Goal: Complete application form

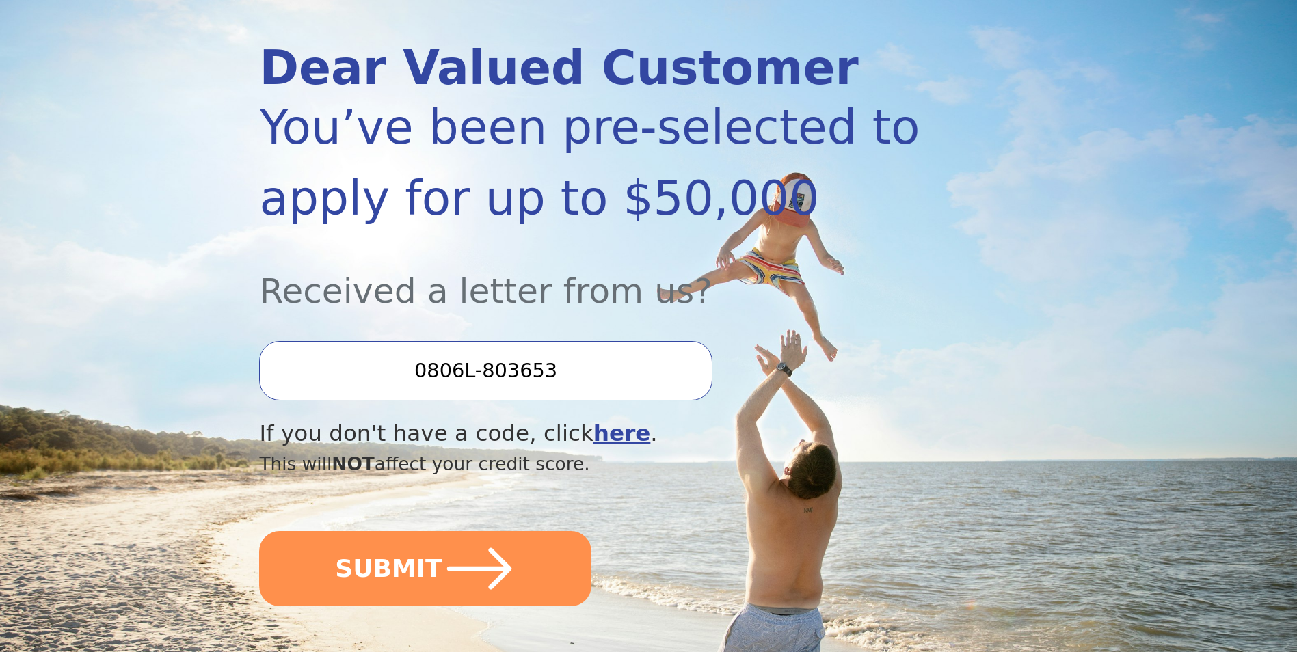
scroll to position [205, 0]
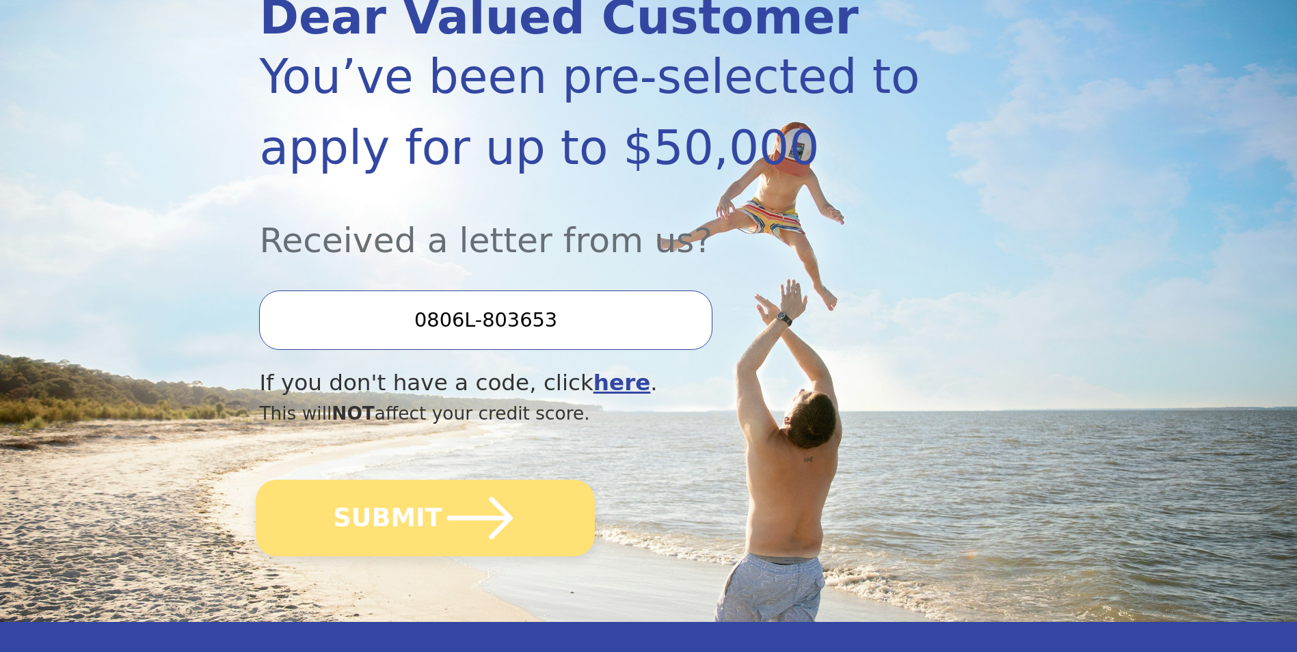
click at [481, 528] on icon "submit" at bounding box center [479, 518] width 75 height 75
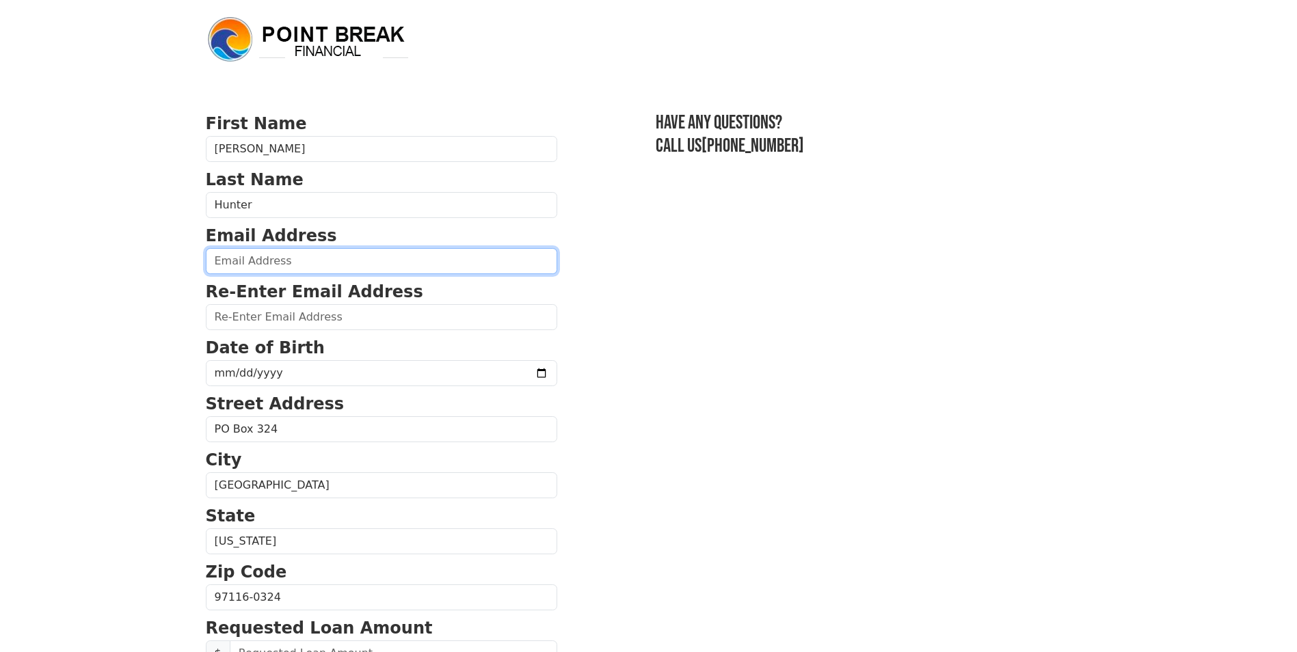
click at [254, 259] on input "email" at bounding box center [381, 261] width 351 height 26
type input "ddhunterarborist@aol.com"
type input "(503) 319-0380"
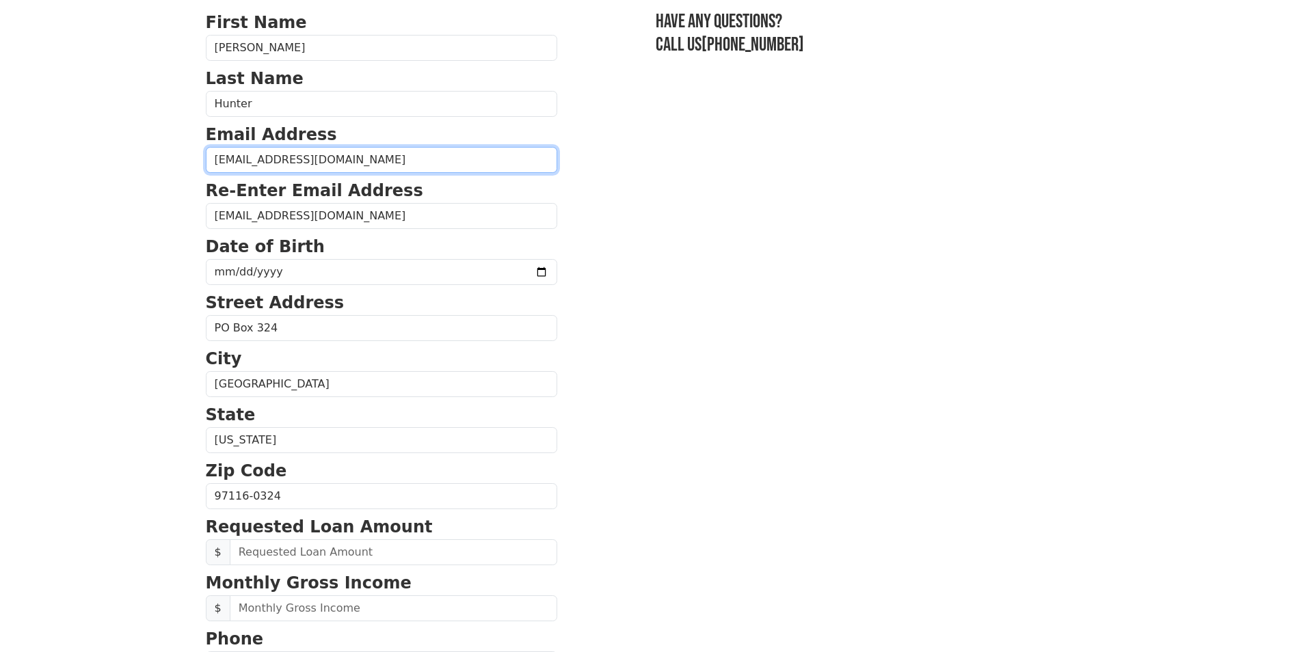
scroll to position [94, 0]
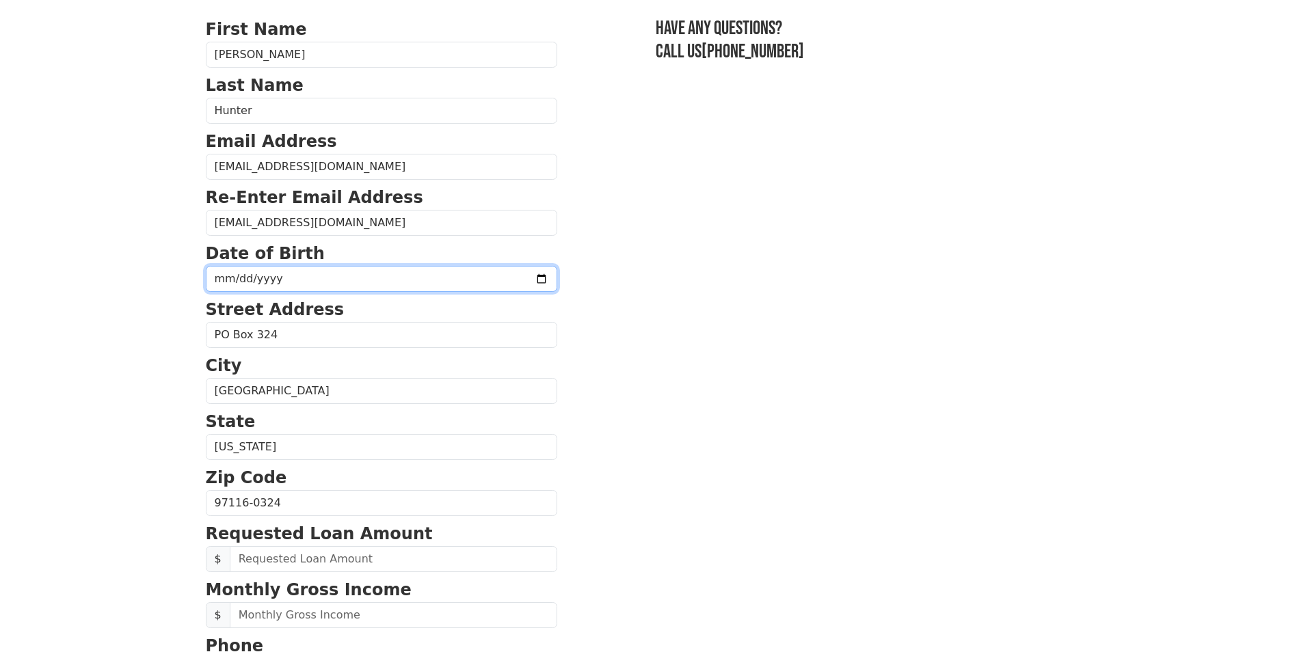
click at [219, 278] on input "date" at bounding box center [381, 279] width 351 height 26
type input "1957-12-19"
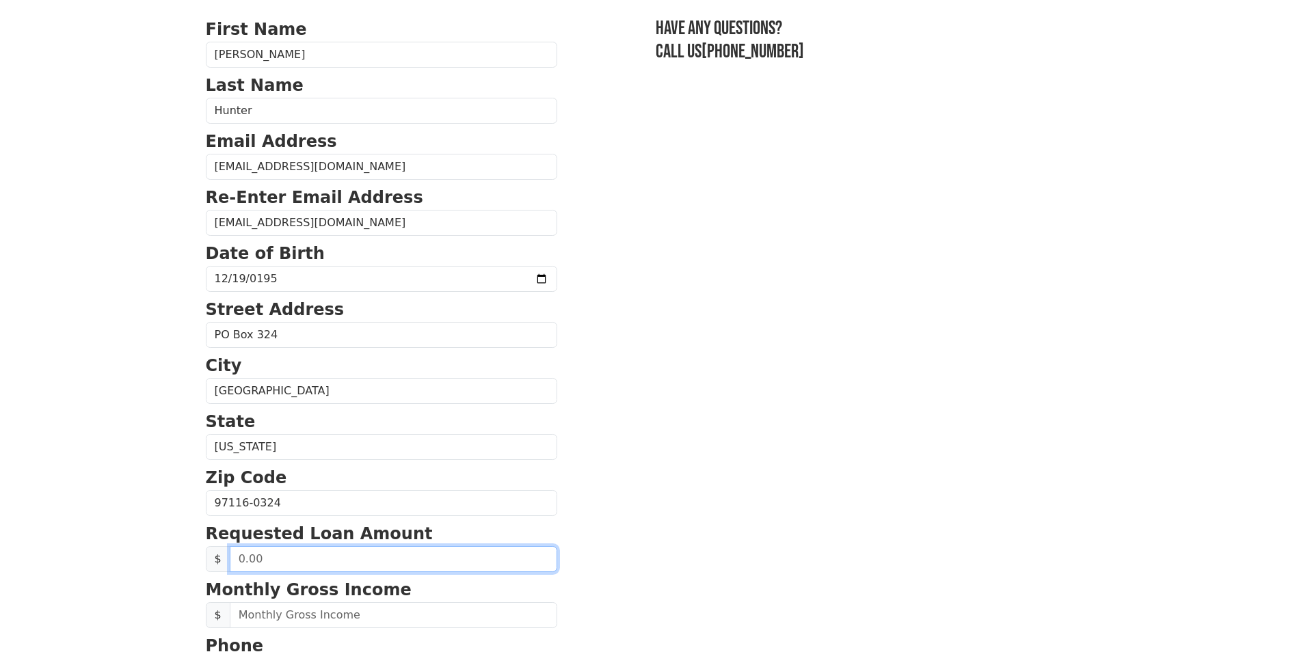
click at [258, 557] on input "text" at bounding box center [393, 559] width 327 height 26
type input "40,000.00"
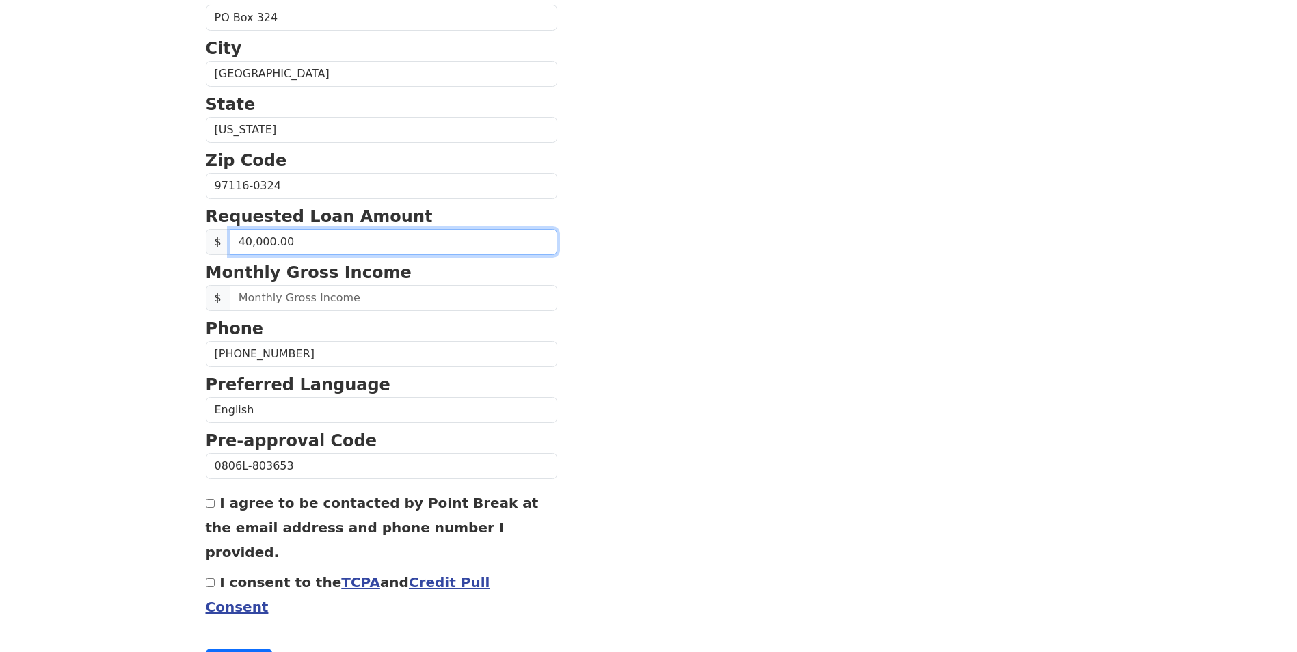
scroll to position [436, 0]
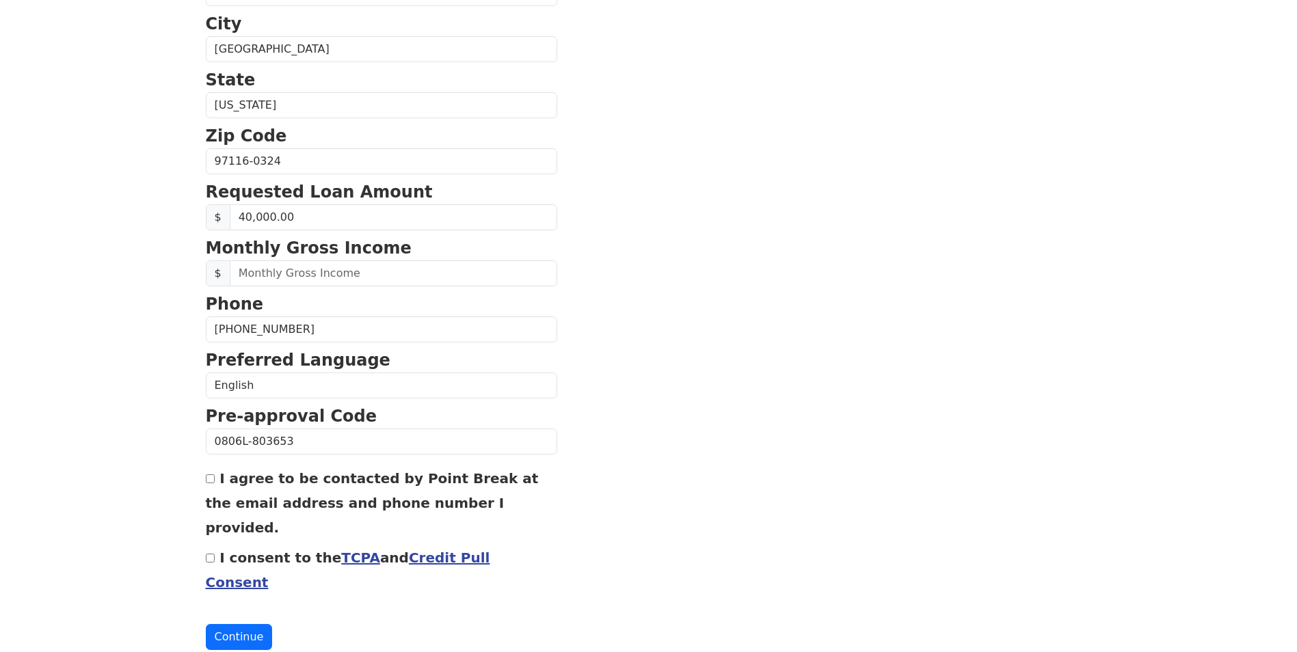
click at [211, 554] on input "I consent to the TCPA and Credit Pull Consent" at bounding box center [210, 558] width 9 height 9
checkbox input "true"
click at [209, 483] on input "I agree to be contacted by Point Break at the email address and phone number I …" at bounding box center [210, 478] width 9 height 9
checkbox input "true"
click at [230, 624] on button "Continue" at bounding box center [239, 637] width 67 height 26
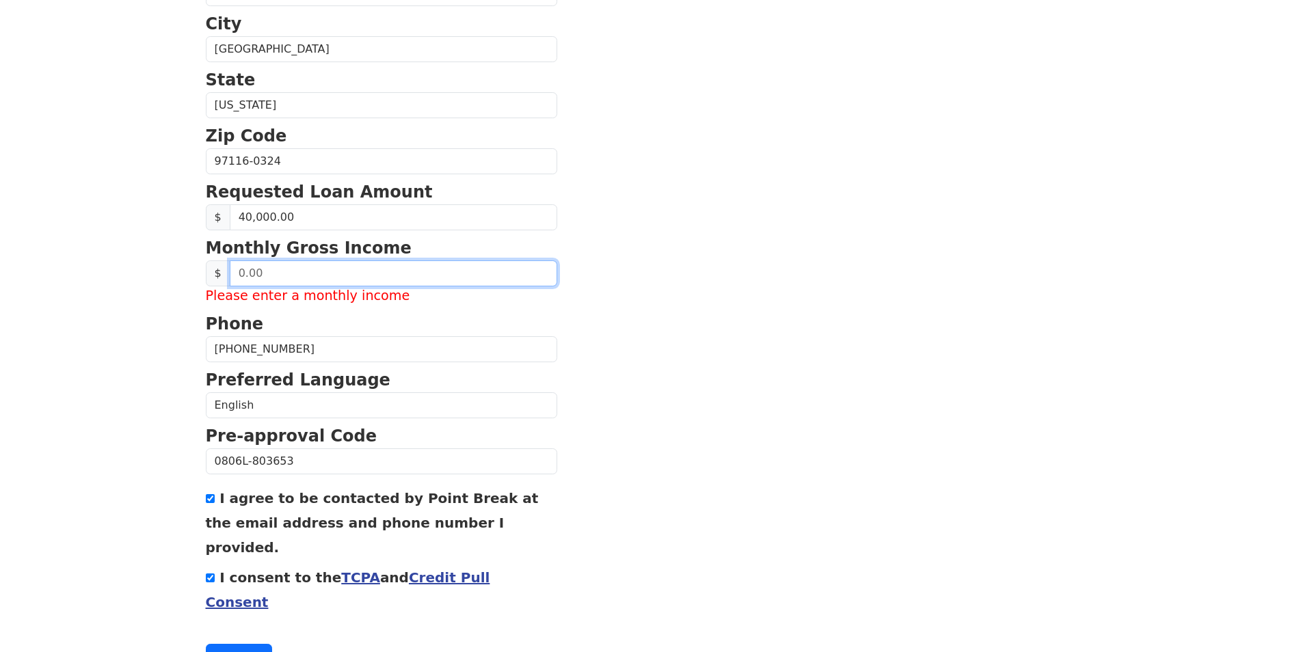
click at [239, 274] on input "text" at bounding box center [393, 273] width 327 height 26
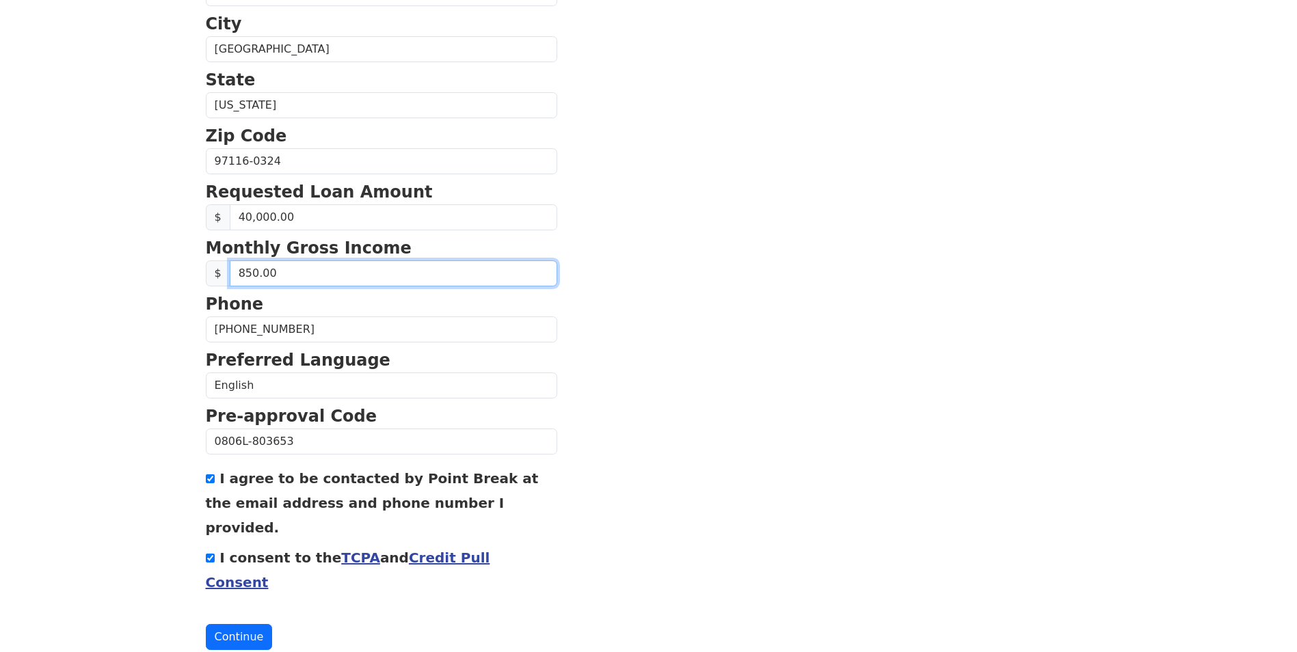
type input "8,500.00"
click at [228, 624] on button "Continue" at bounding box center [239, 637] width 67 height 26
